Goal: Find specific page/section: Find specific page/section

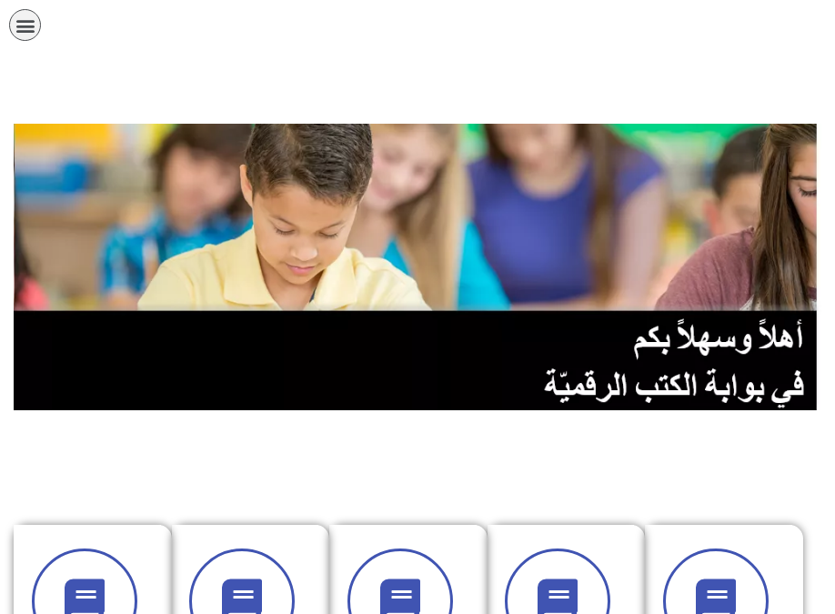
click at [38, 61] on div at bounding box center [417, 91] width 835 height 64
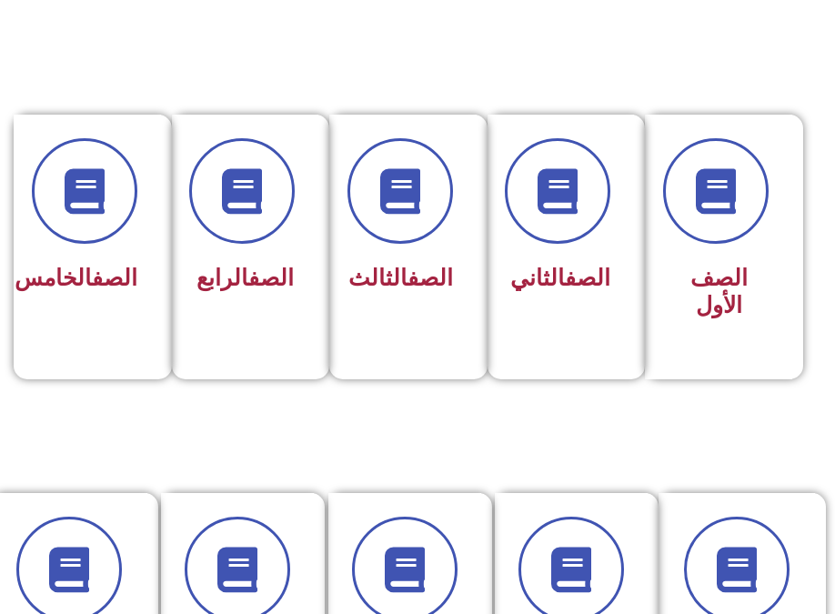
scroll to position [455, 0]
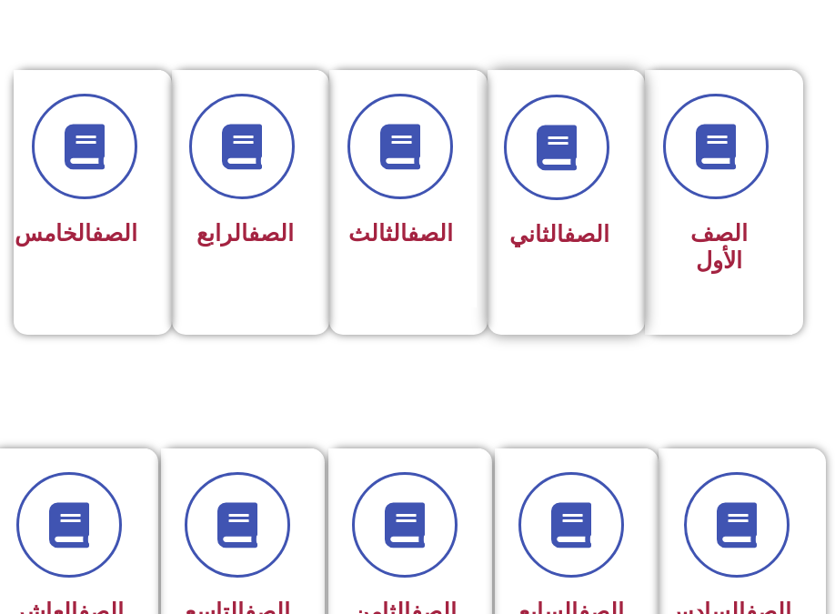
click at [587, 265] on div "الصف الثاني" at bounding box center [560, 189] width 147 height 239
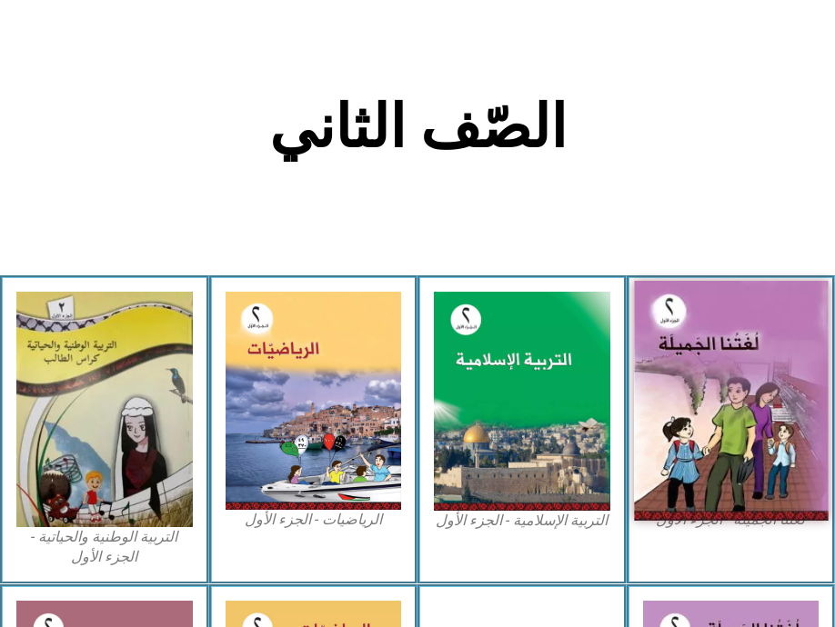
scroll to position [364, 0]
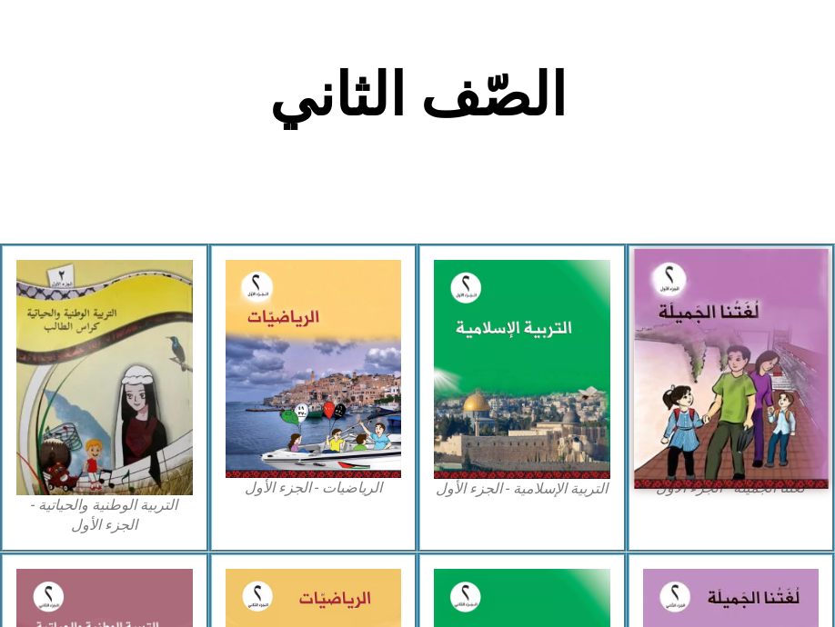
click at [778, 397] on img at bounding box center [731, 369] width 194 height 240
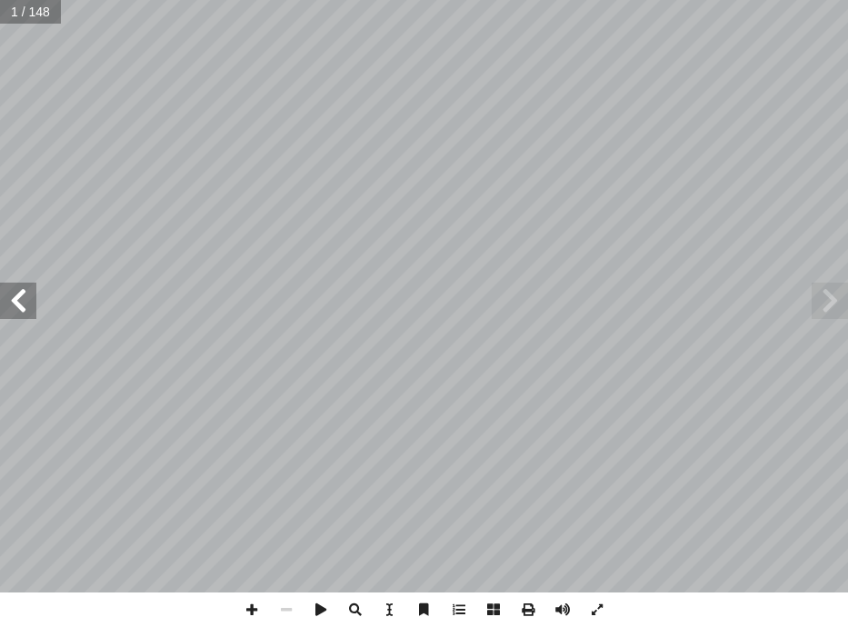
click at [31, 305] on span at bounding box center [18, 301] width 36 height 36
click at [32, 305] on span at bounding box center [18, 301] width 36 height 36
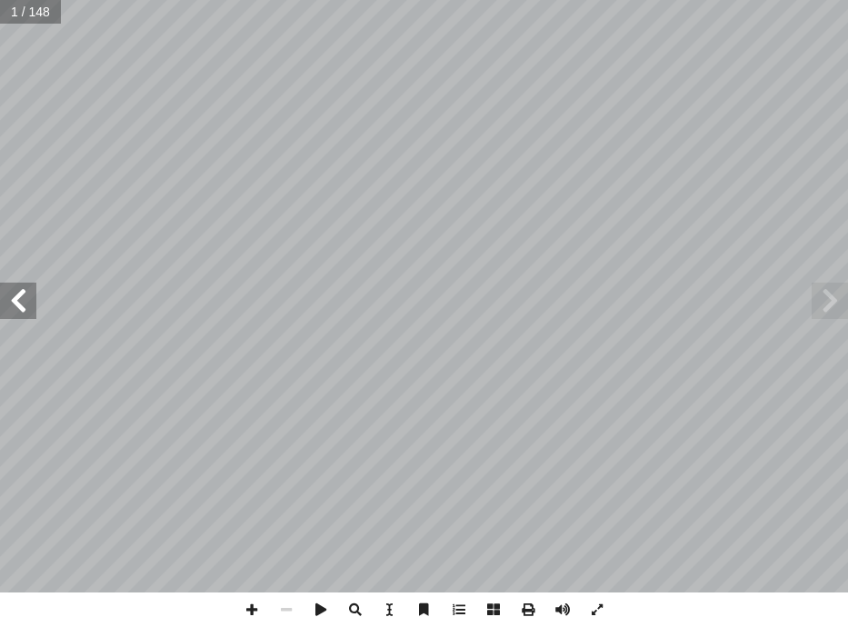
click at [32, 305] on span at bounding box center [18, 301] width 36 height 36
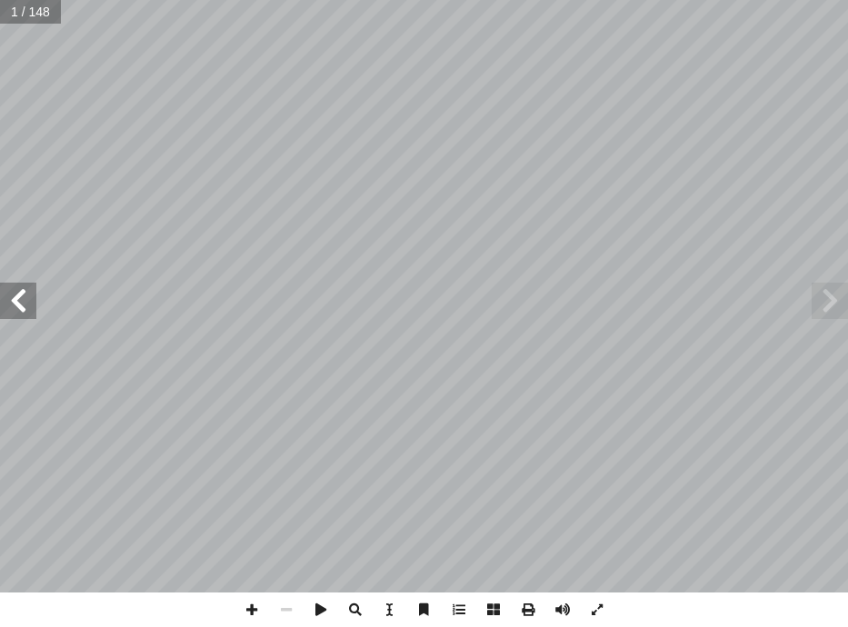
click at [33, 305] on span at bounding box center [18, 301] width 36 height 36
click at [279, 613] on span at bounding box center [286, 610] width 35 height 35
